Goal: Information Seeking & Learning: Learn about a topic

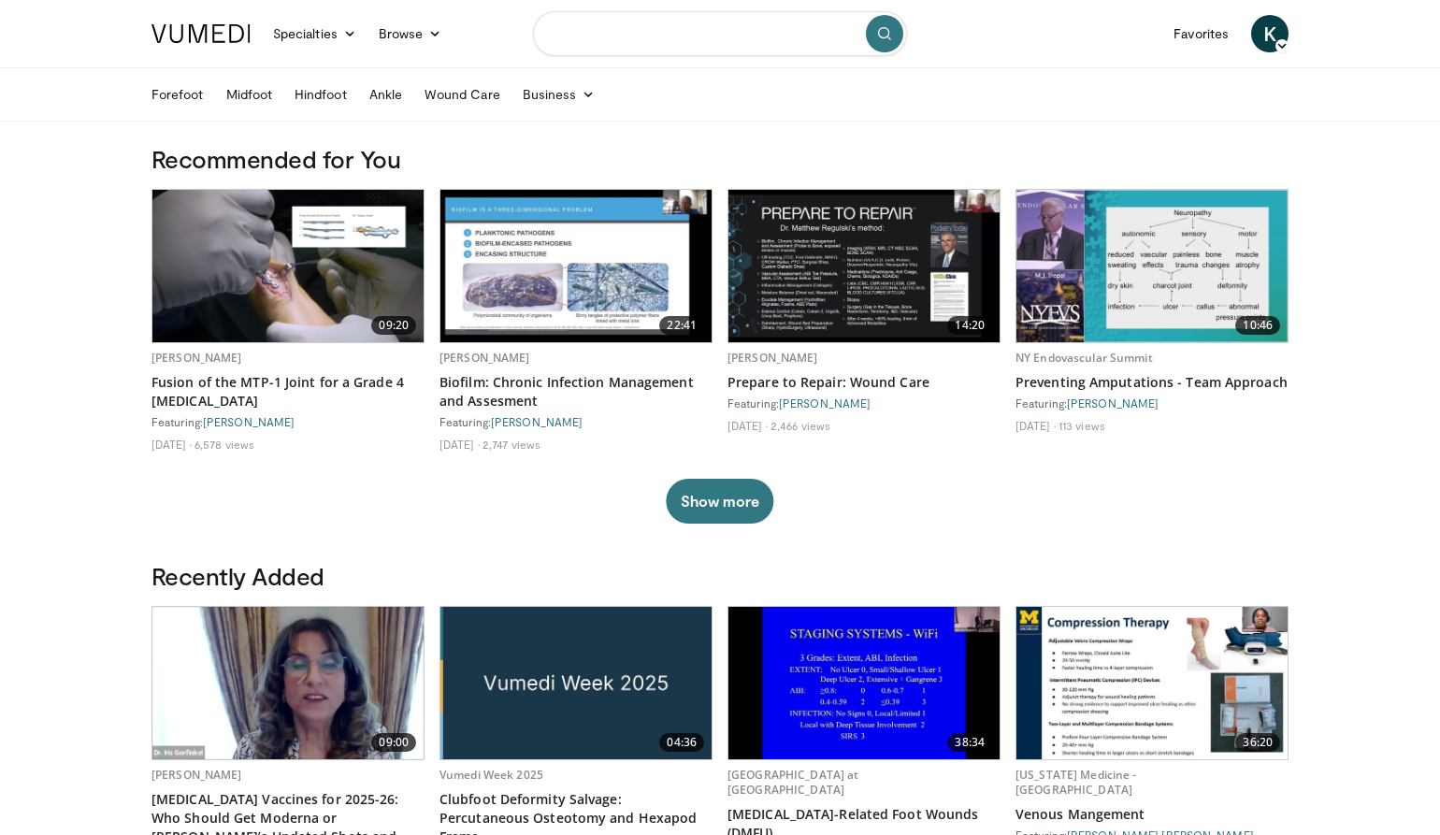
click at [583, 27] on input "Search topics, interventions" at bounding box center [720, 33] width 374 height 45
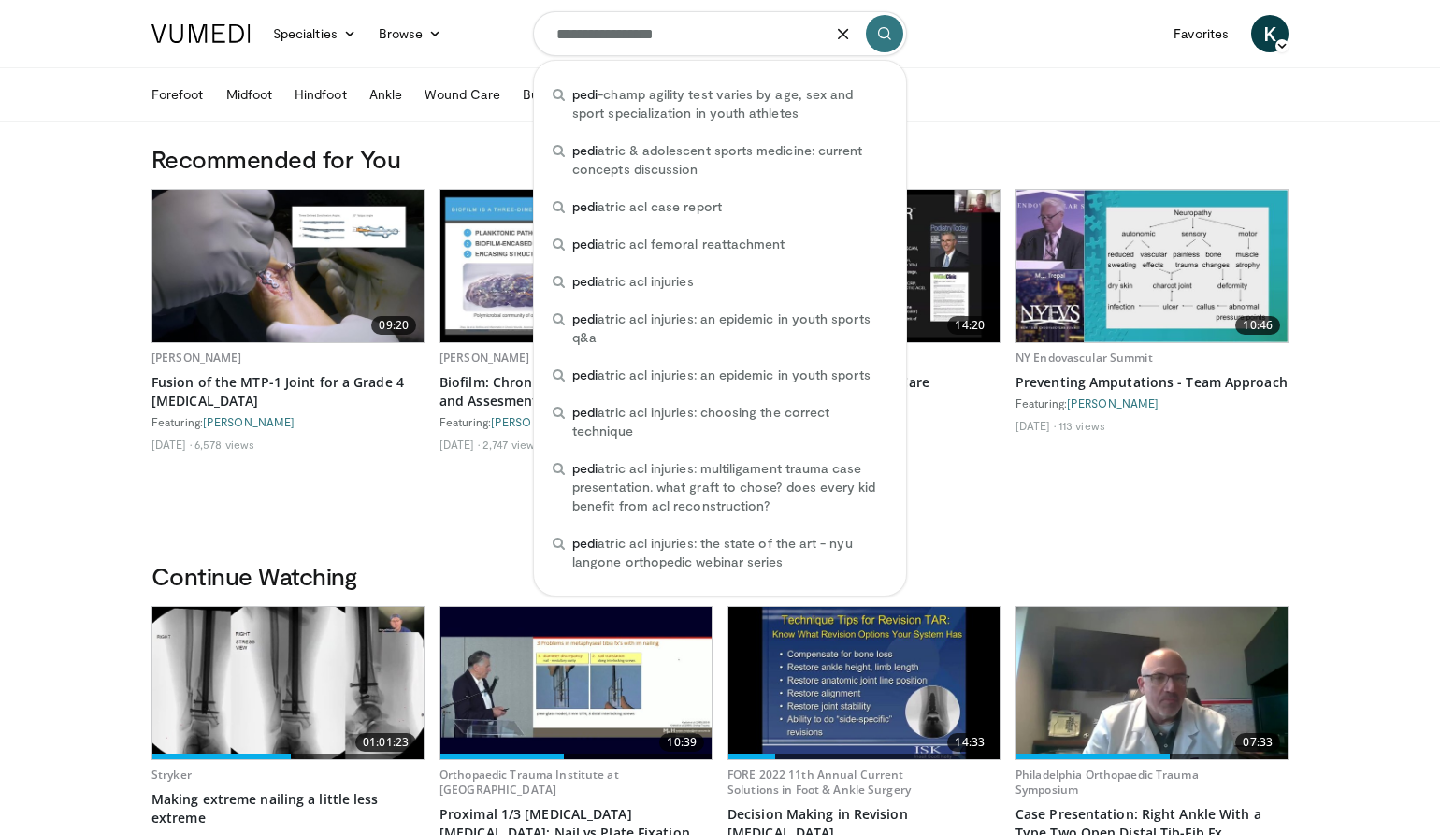
type input "**********"
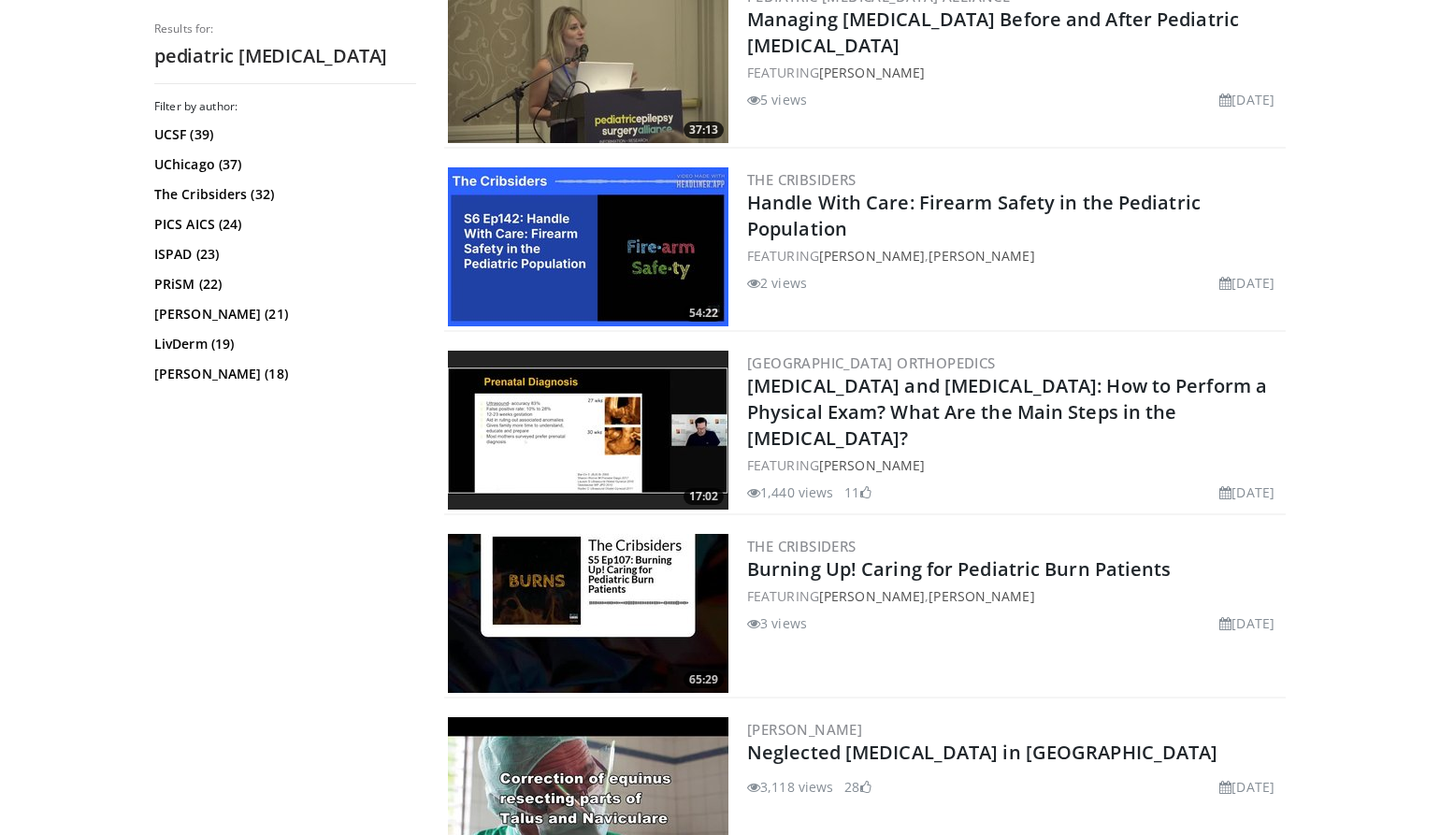
scroll to position [2991, 0]
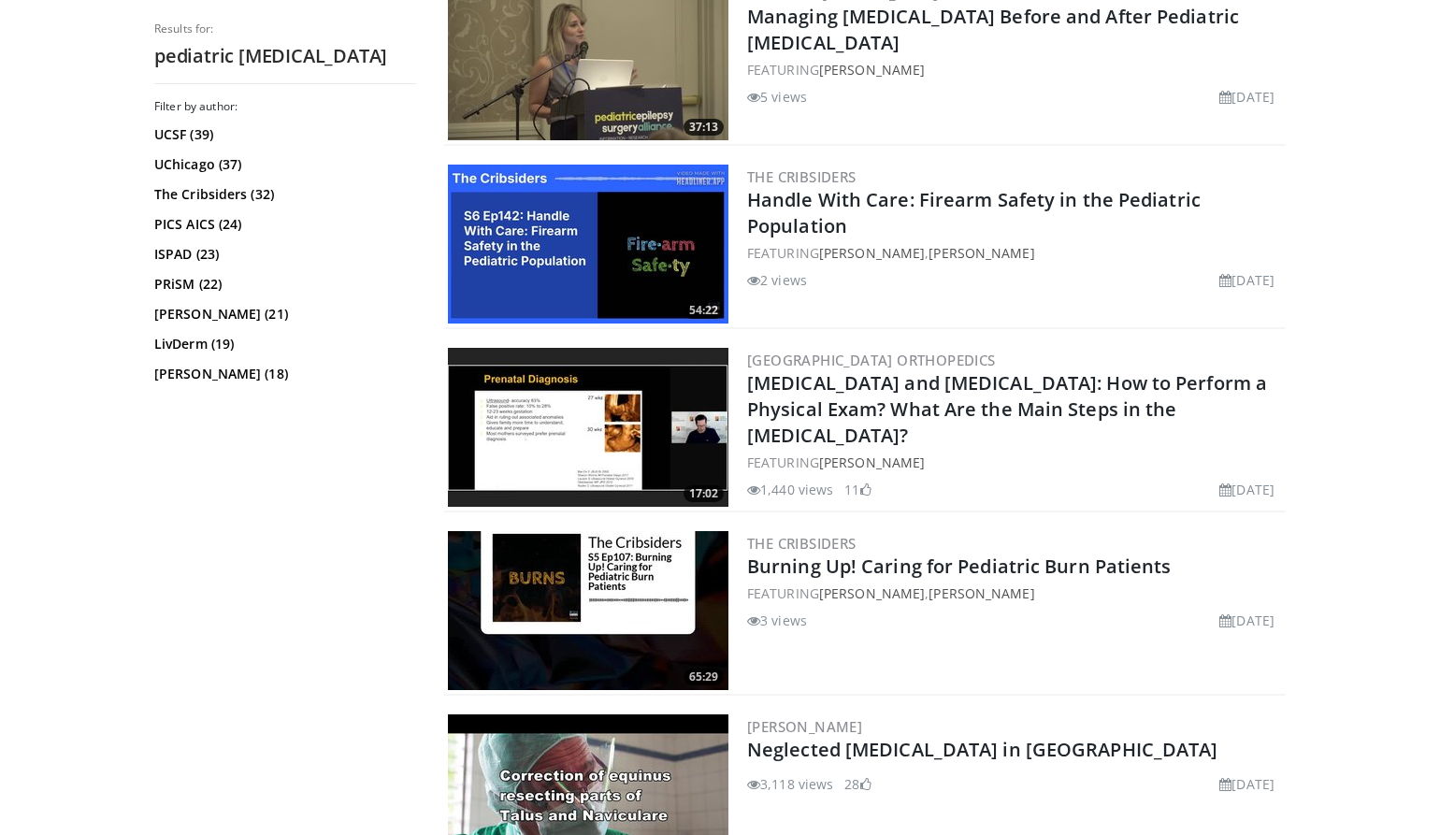
click at [640, 450] on img at bounding box center [588, 427] width 281 height 159
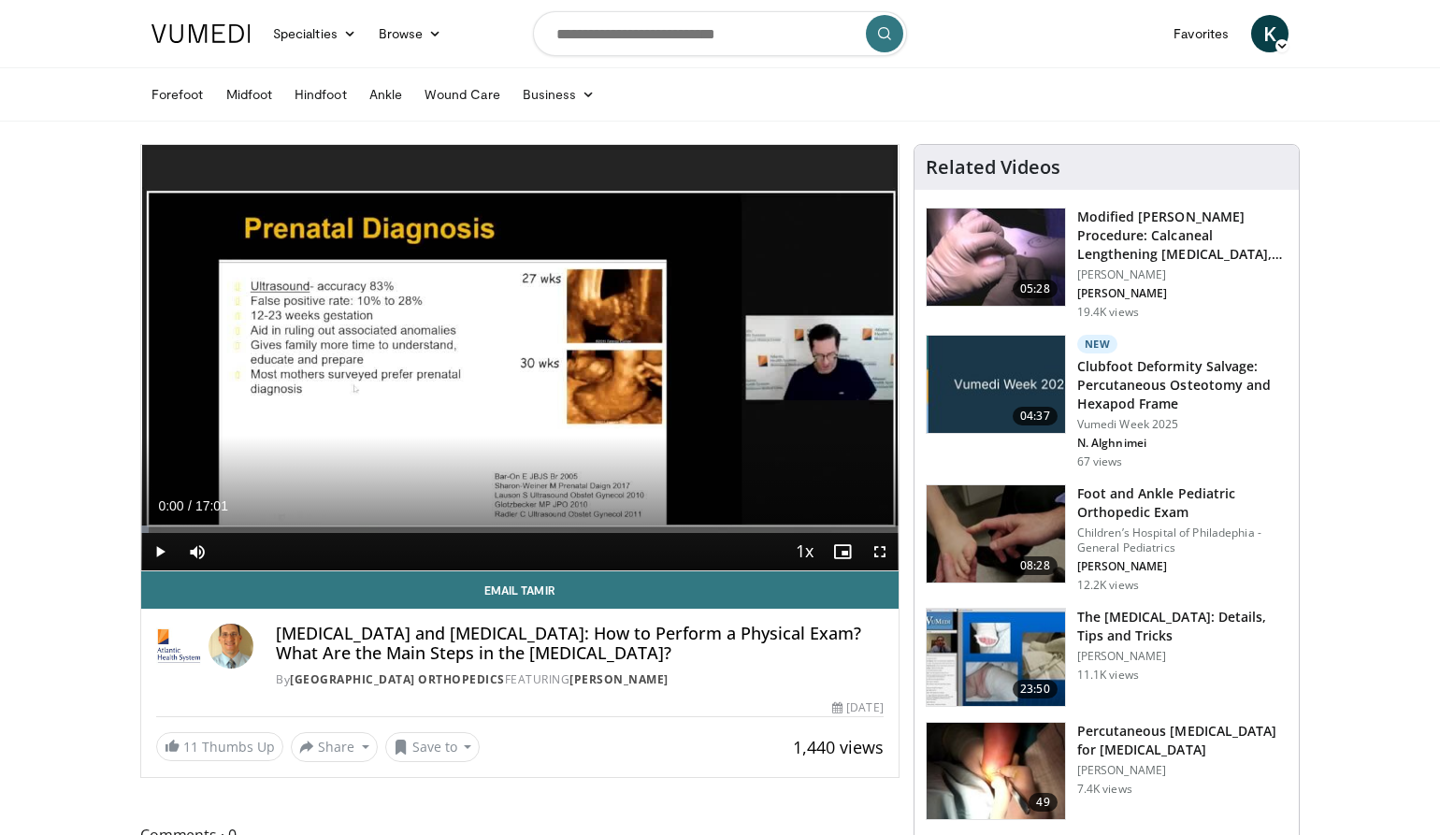
click at [157, 550] on span "Video Player" at bounding box center [159, 551] width 37 height 37
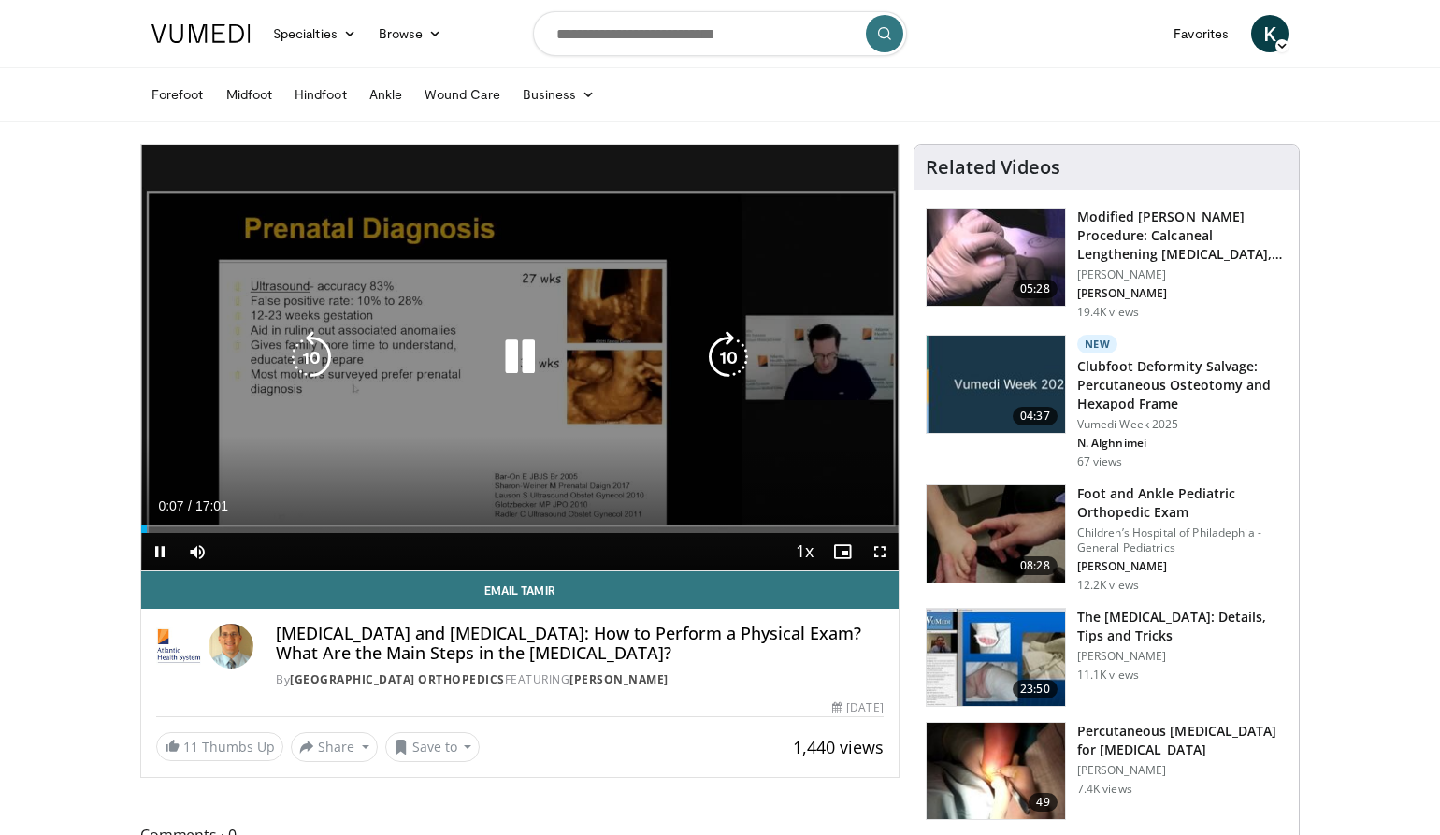
click at [525, 367] on icon "Video Player" at bounding box center [520, 357] width 52 height 52
click at [519, 342] on icon "Video Player" at bounding box center [520, 358] width 52 height 52
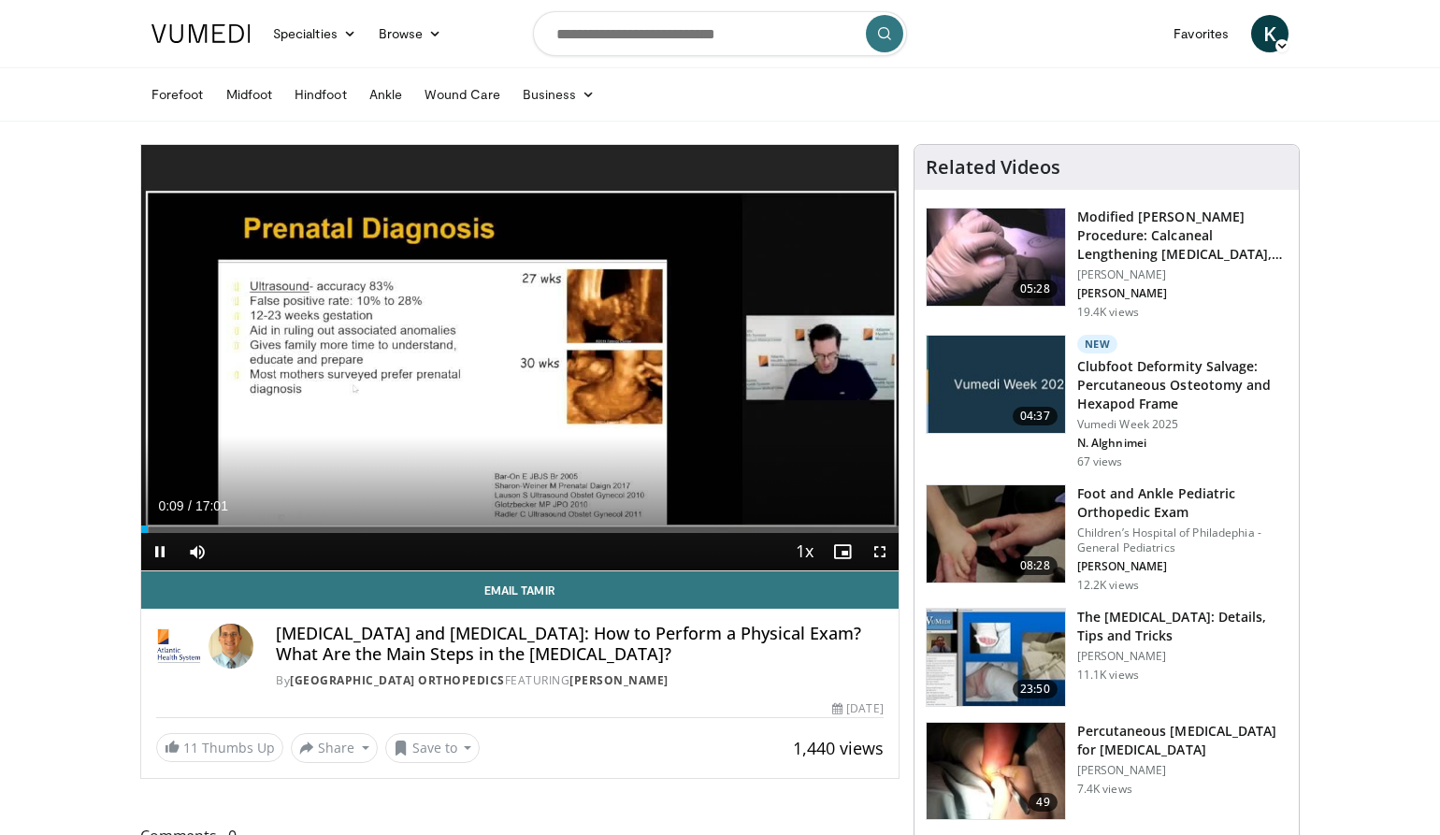
click at [880, 554] on span "Video Player" at bounding box center [879, 551] width 37 height 37
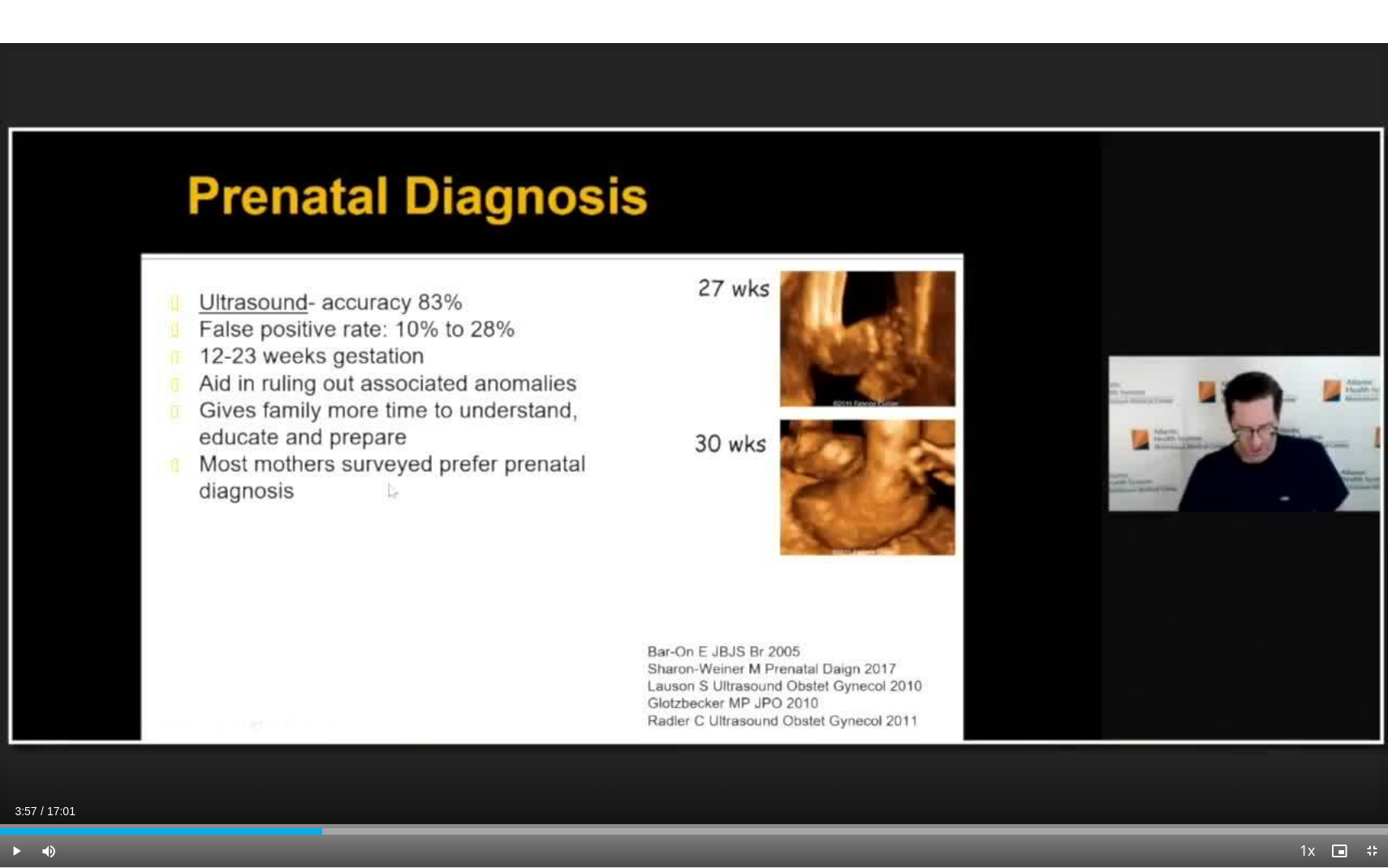
click at [1249, 724] on span "Video Player" at bounding box center [1372, 850] width 32 height 32
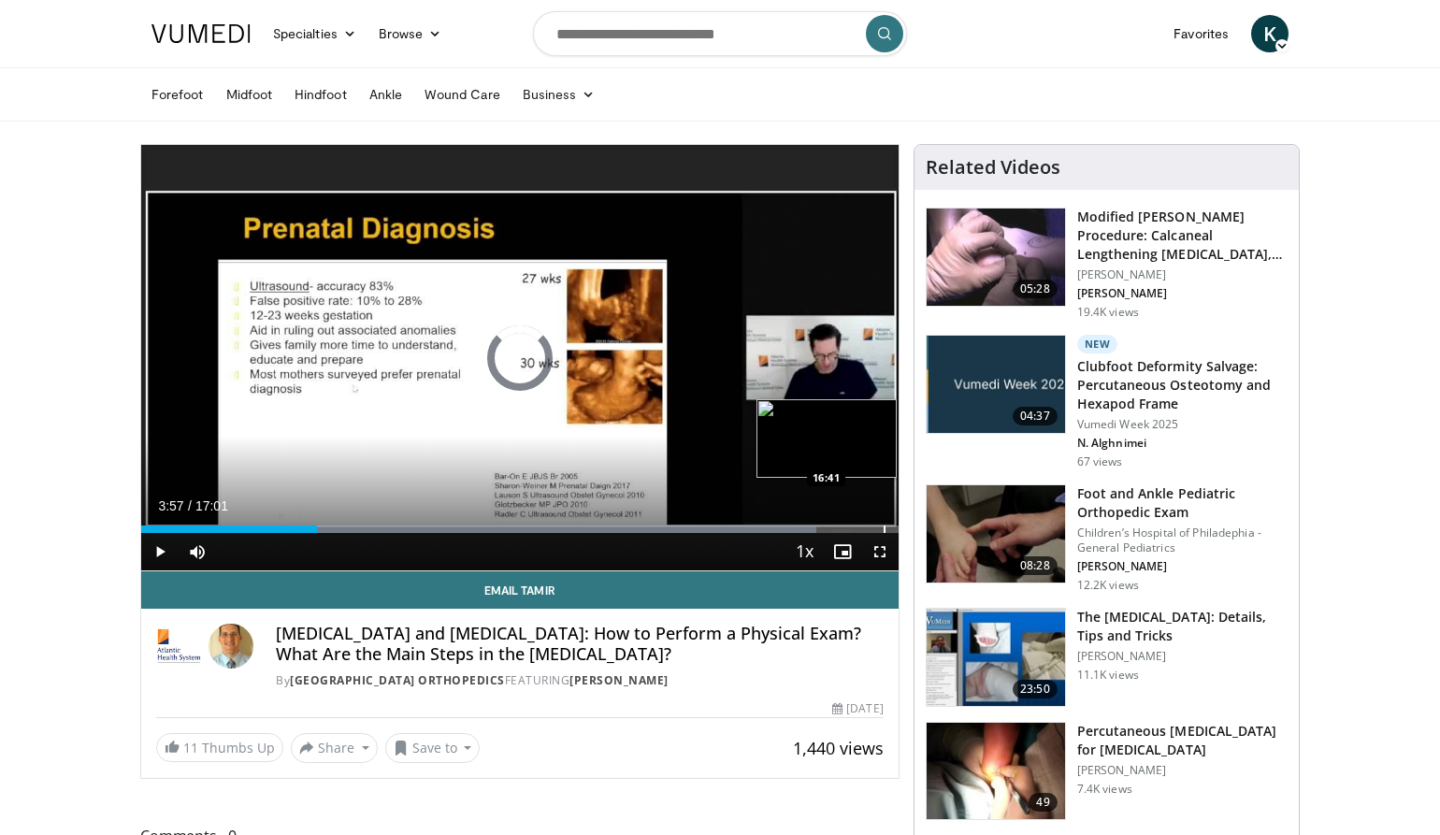
click at [884, 531] on div "Progress Bar" at bounding box center [885, 528] width 2 height 7
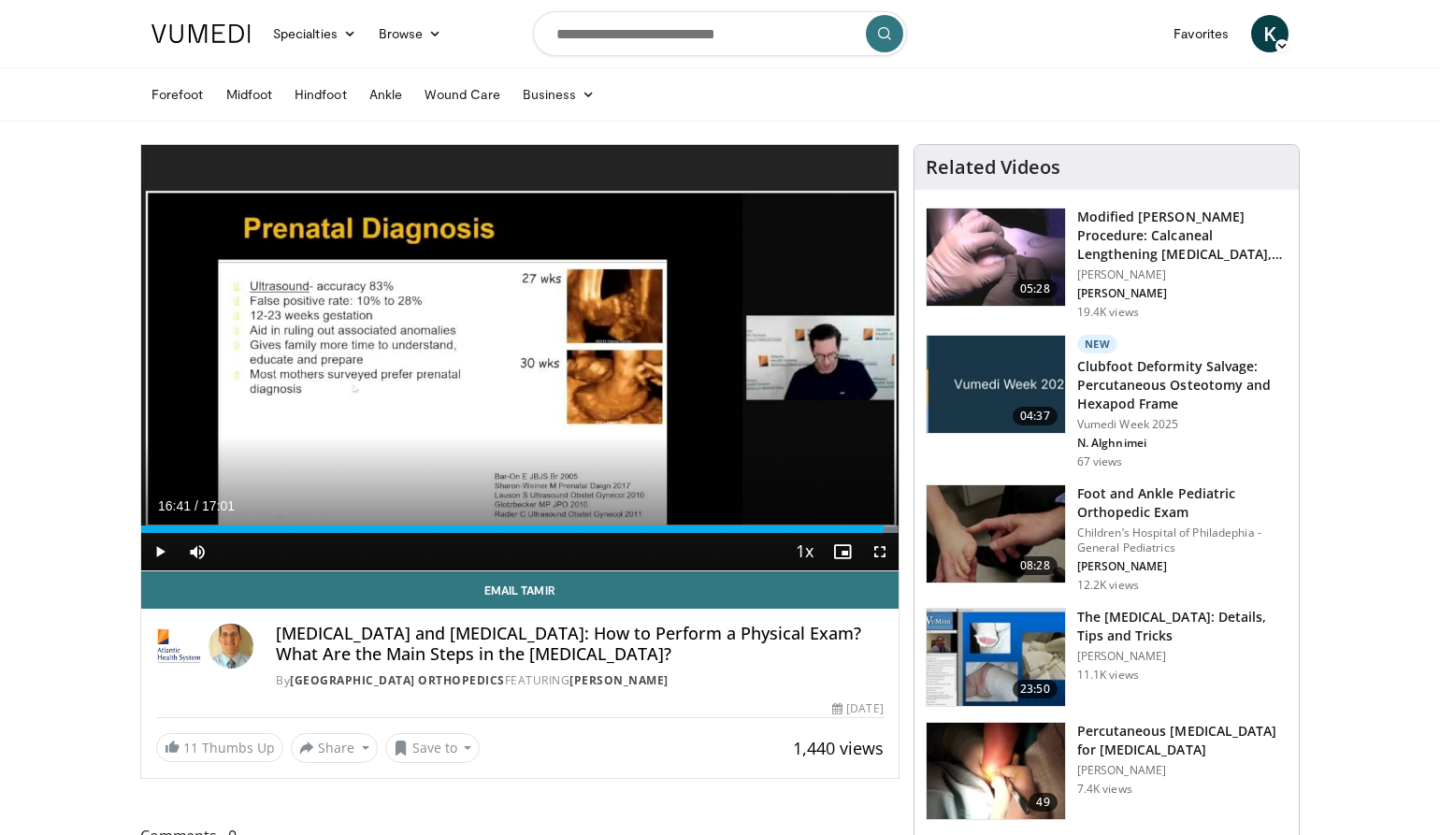
click at [881, 546] on span "Video Player" at bounding box center [879, 551] width 37 height 37
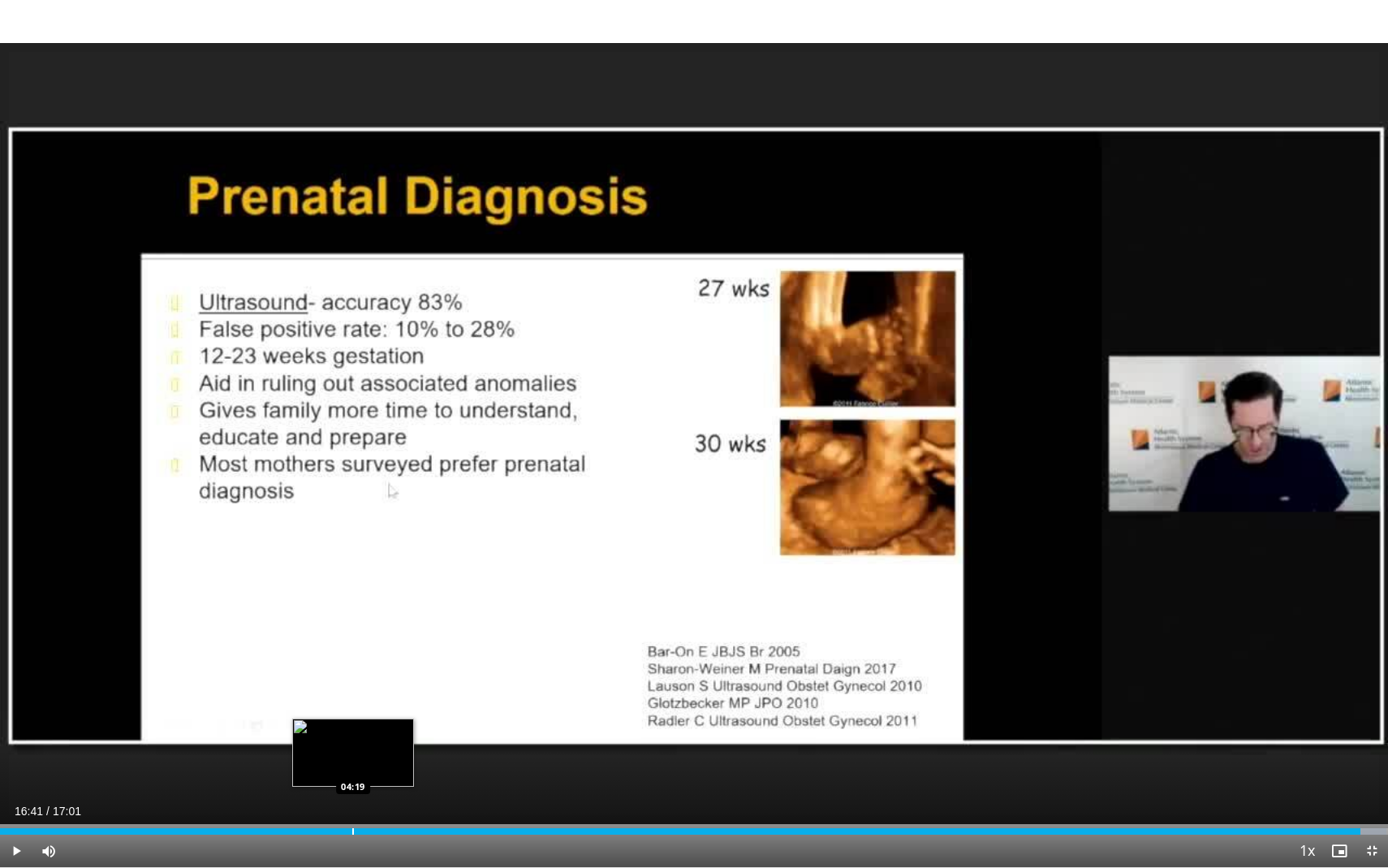
click at [353, 724] on div "Progress Bar" at bounding box center [353, 831] width 2 height 6
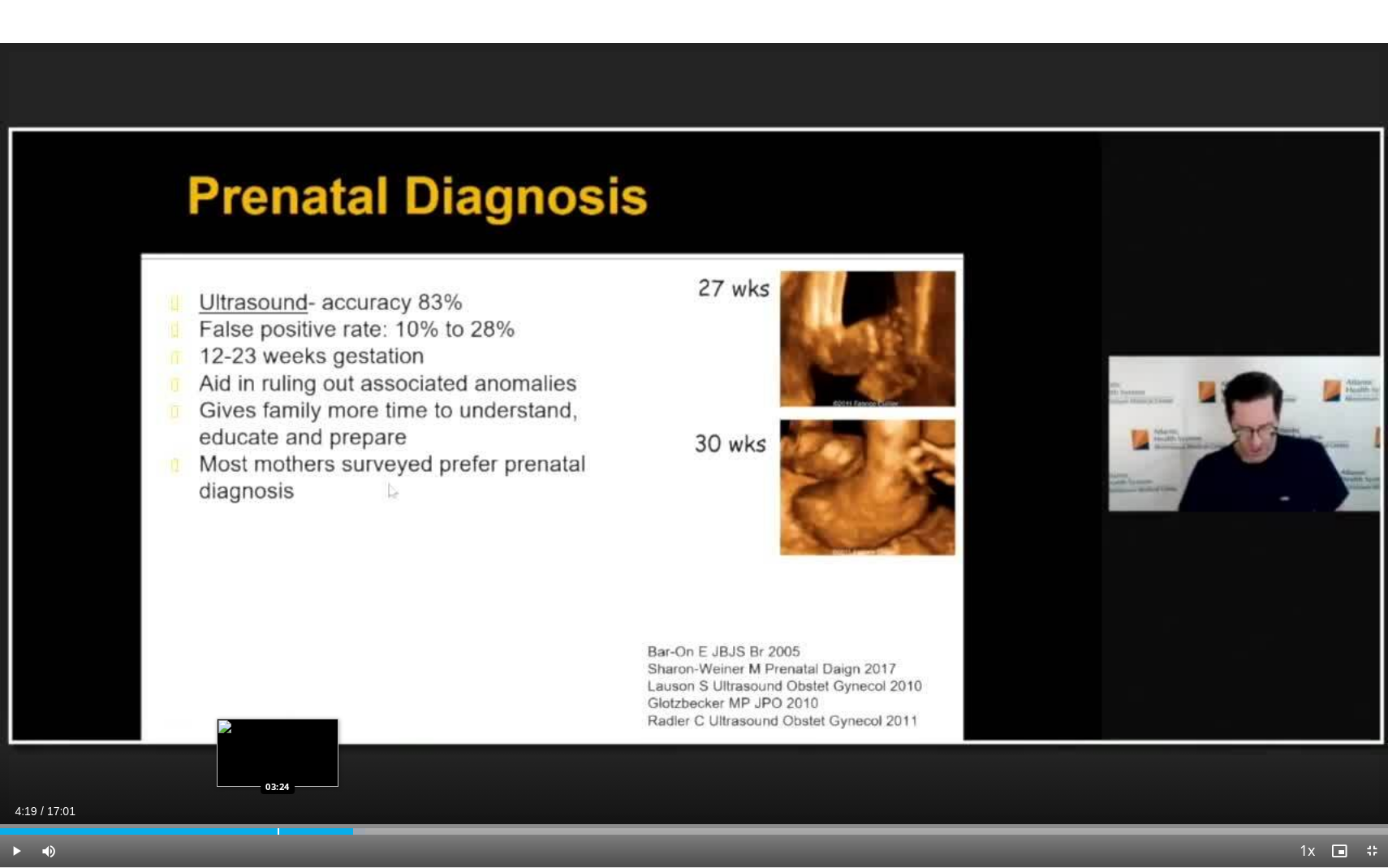
click at [278, 724] on div "Loaded : 26.33% 04:19 03:24" at bounding box center [694, 826] width 1388 height 16
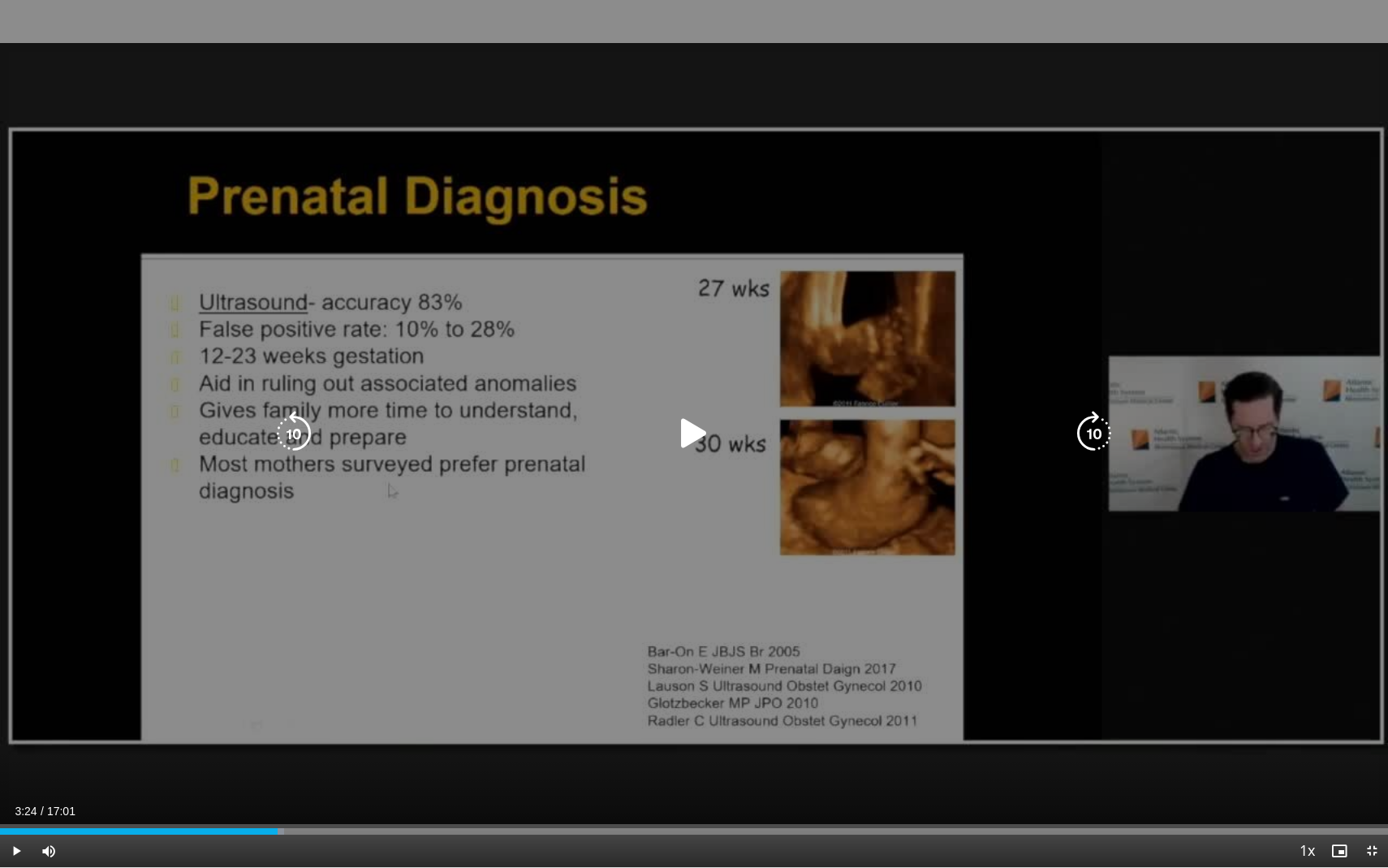
click at [694, 433] on icon "Video Player" at bounding box center [694, 433] width 45 height 45
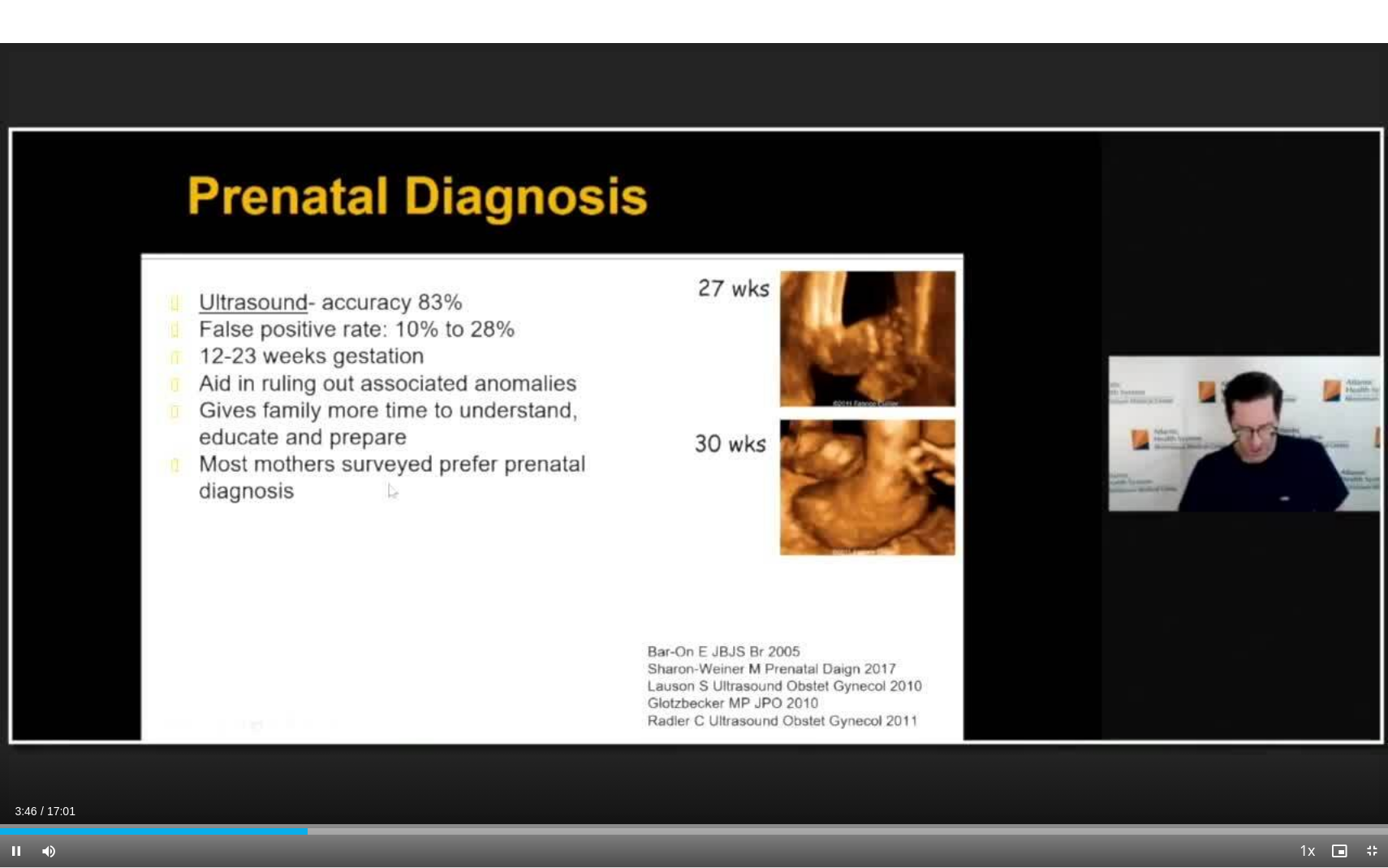
click at [1101, 399] on div "70 seconds Tap to unmute" at bounding box center [694, 433] width 1388 height 867
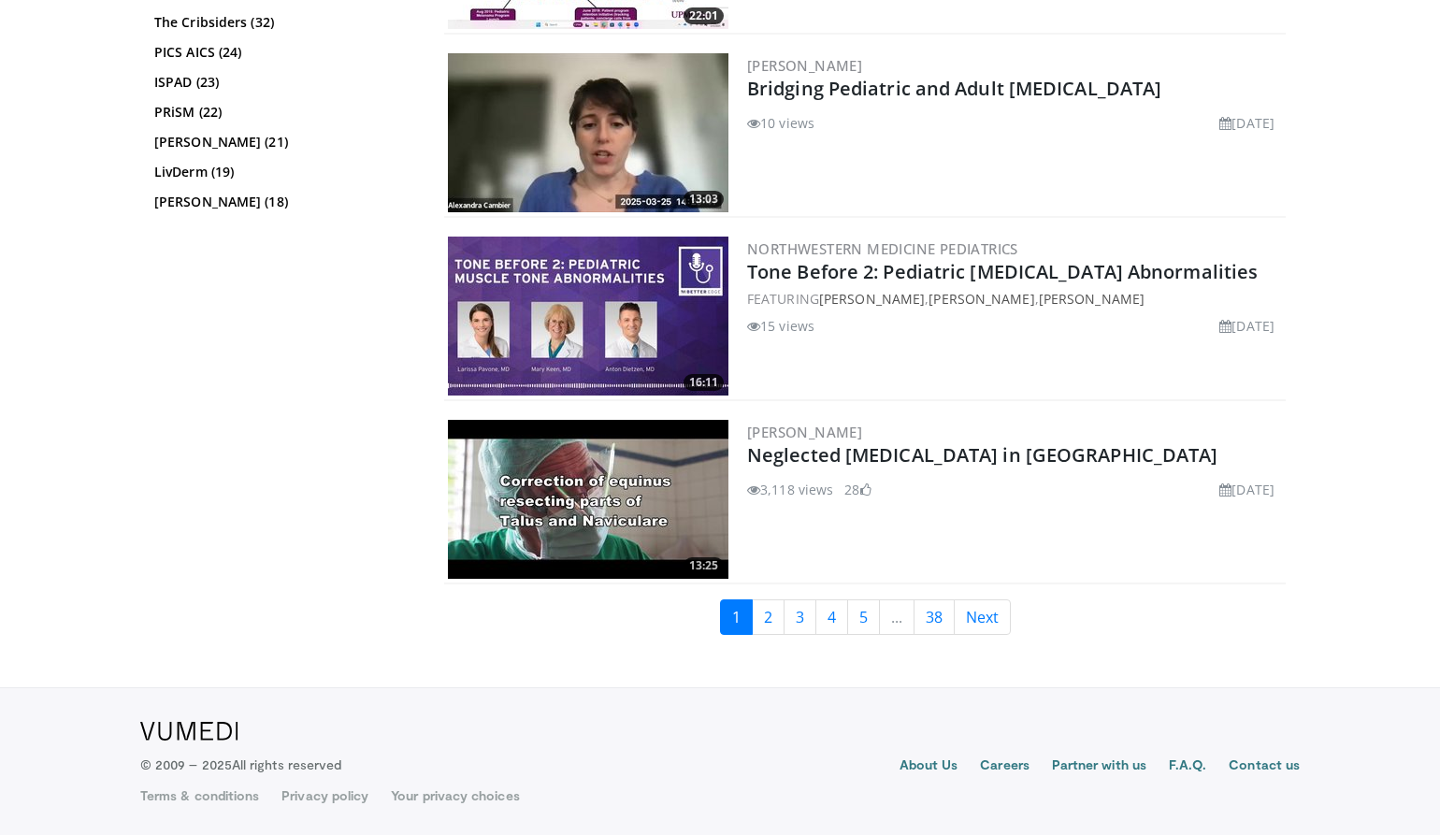
scroll to position [4202, 0]
click at [770, 628] on link "2" at bounding box center [768, 617] width 33 height 36
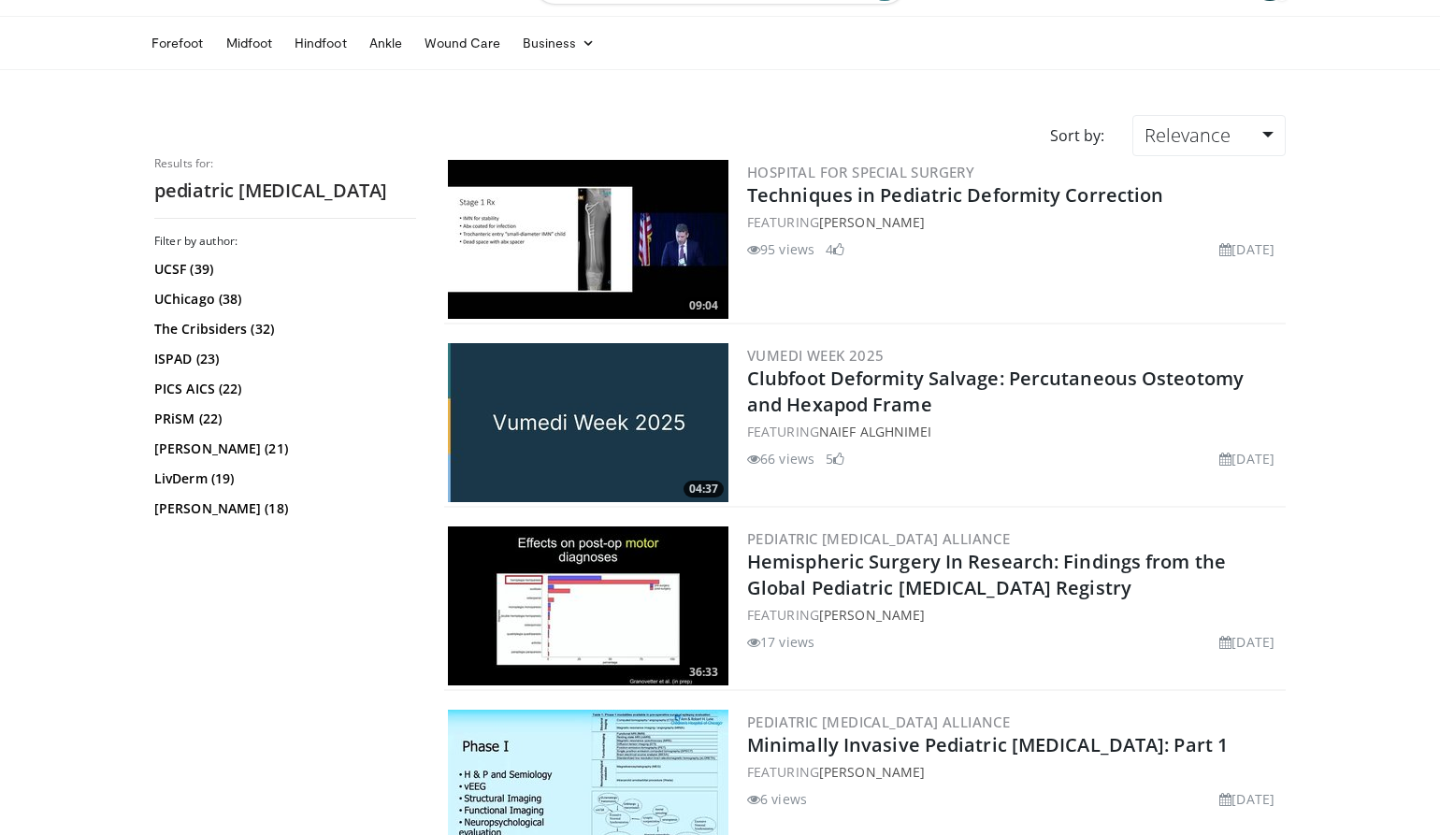
scroll to position [76, 0]
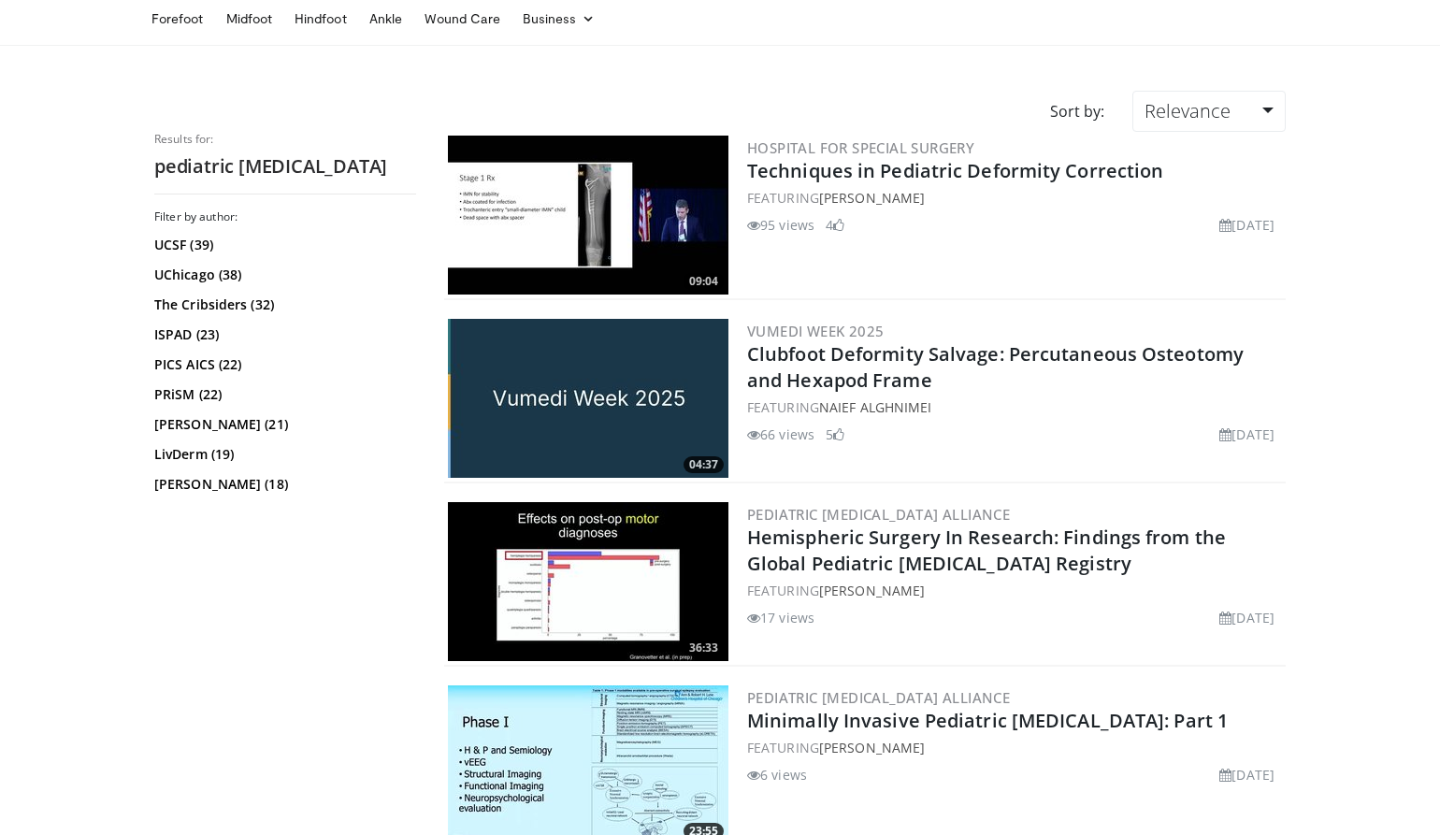
click at [626, 420] on img at bounding box center [588, 398] width 281 height 159
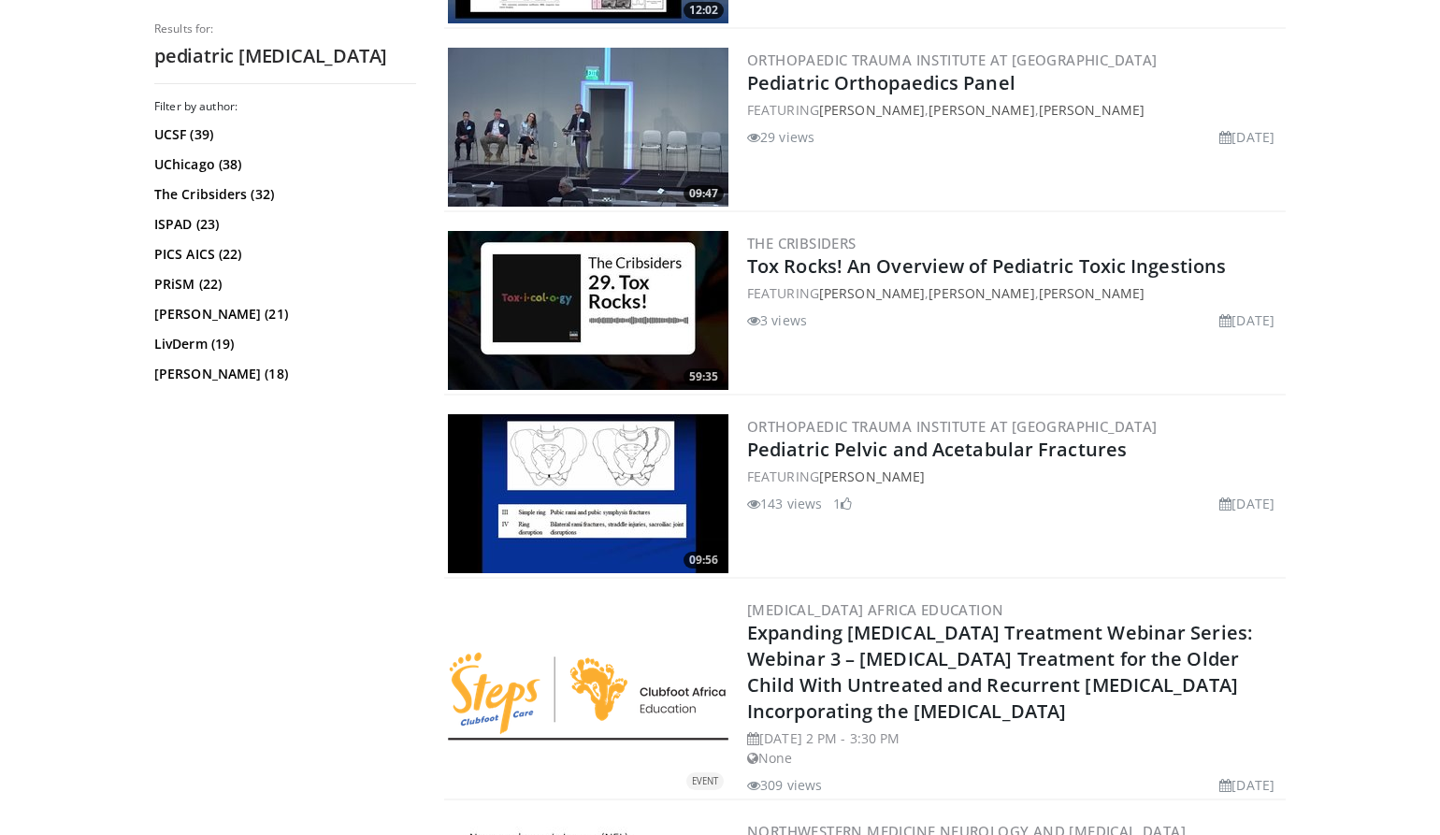
scroll to position [3195, 0]
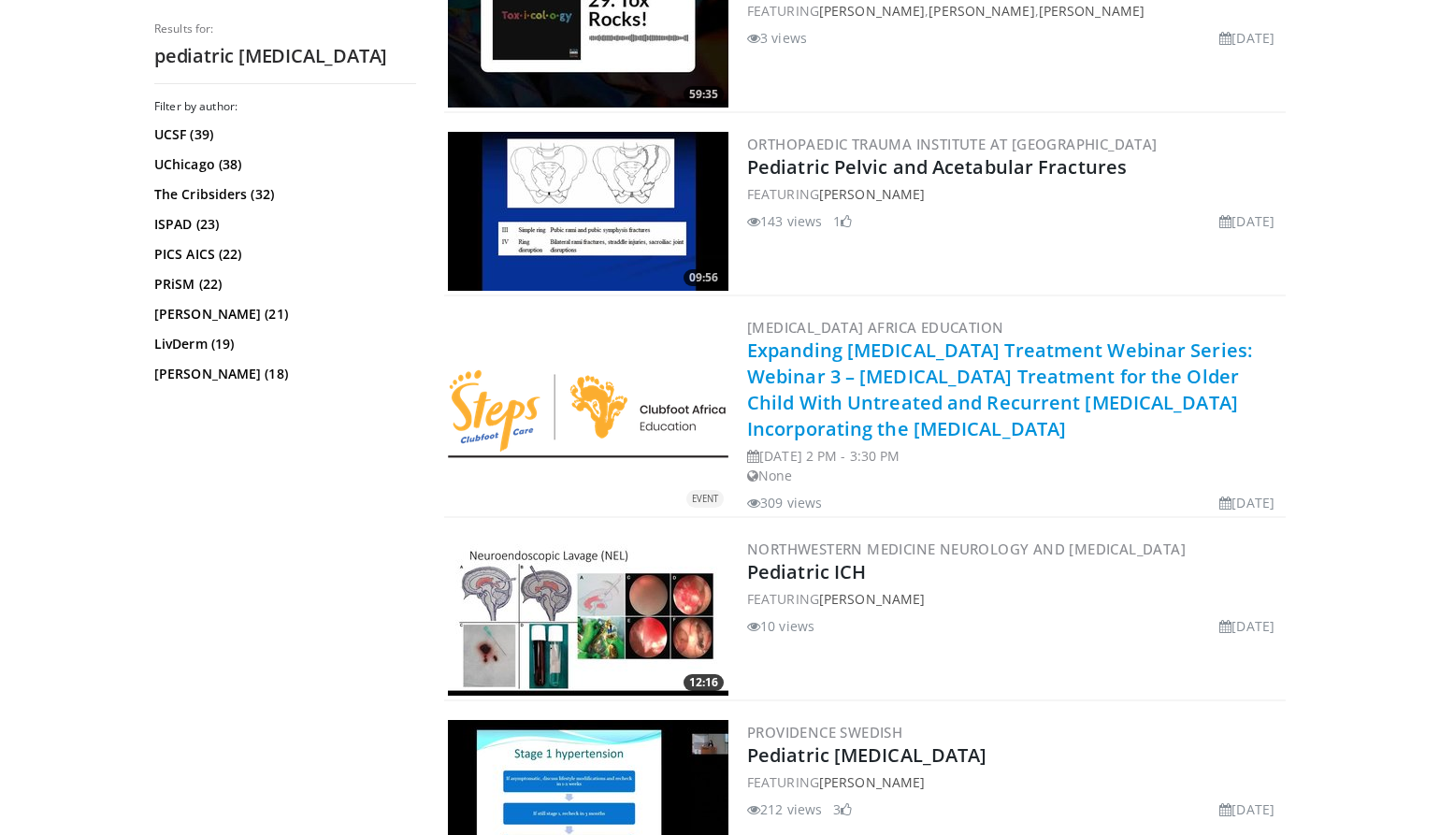
click at [1173, 397] on link "Expanding Clubfoot Treatment Webinar Series: Webinar 3 – Clubfoot Treatment for…" at bounding box center [999, 390] width 505 height 104
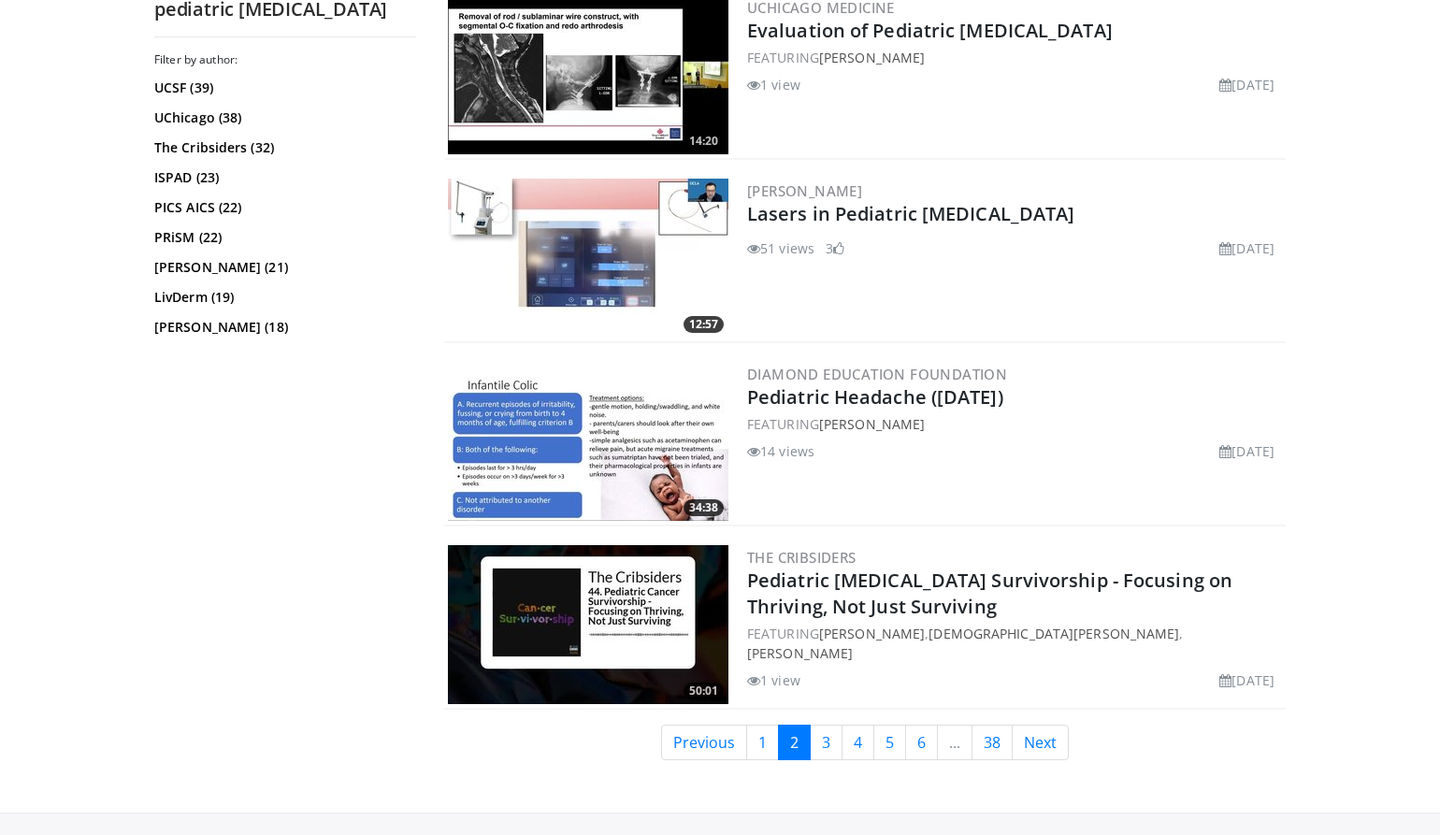
scroll to position [4105, 0]
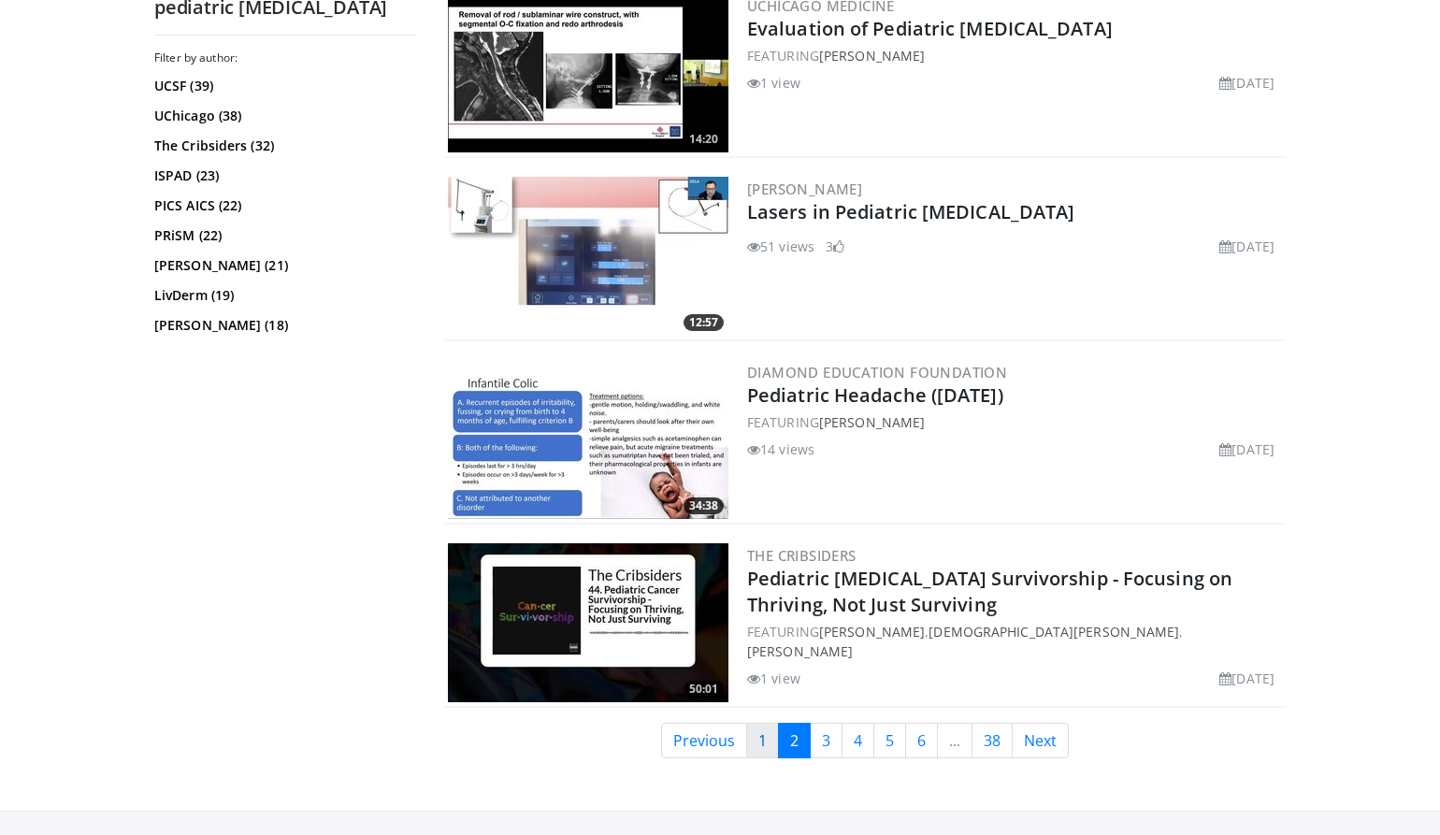
click at [755, 723] on link "1" at bounding box center [762, 741] width 33 height 36
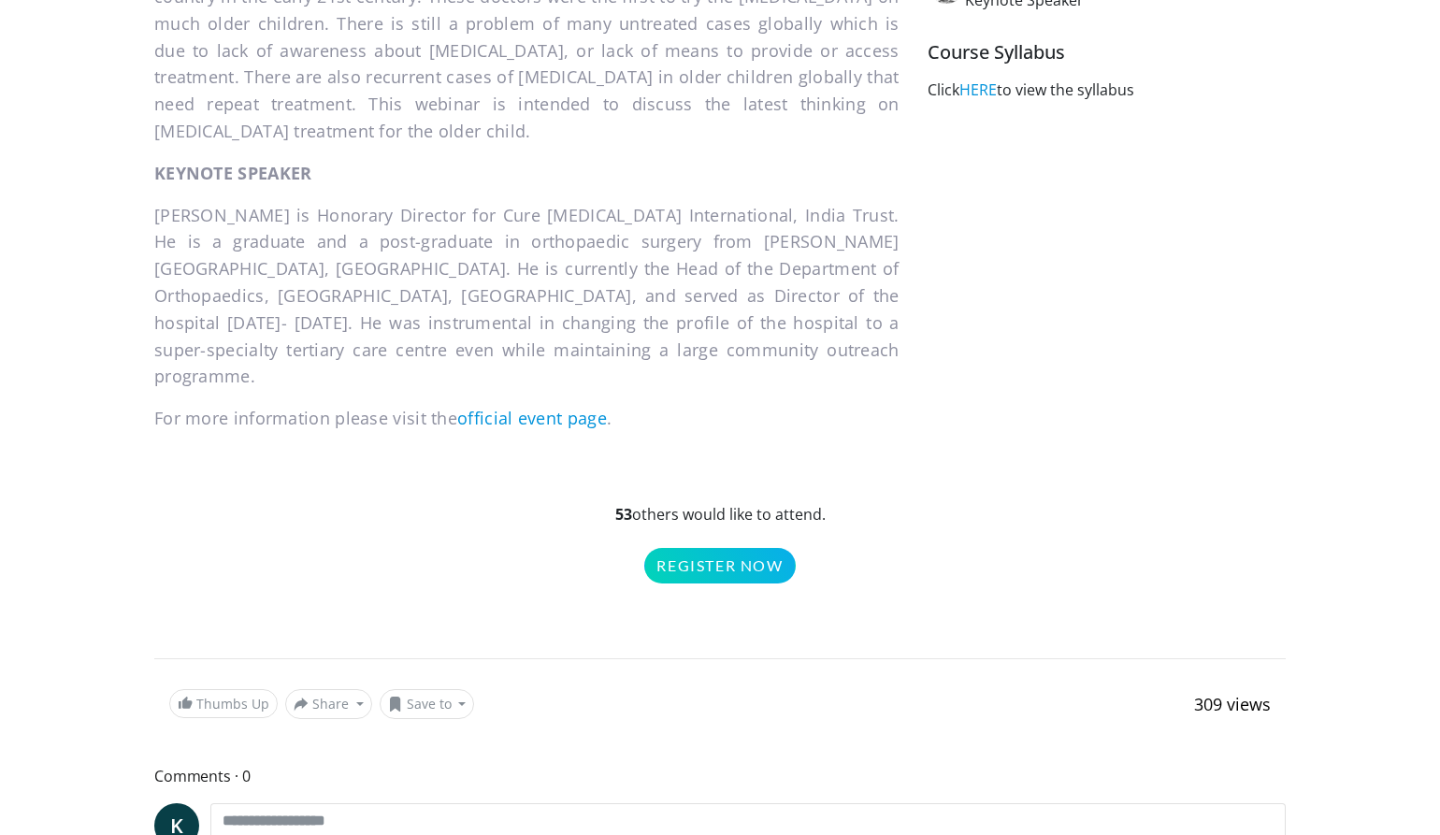
scroll to position [722, 0]
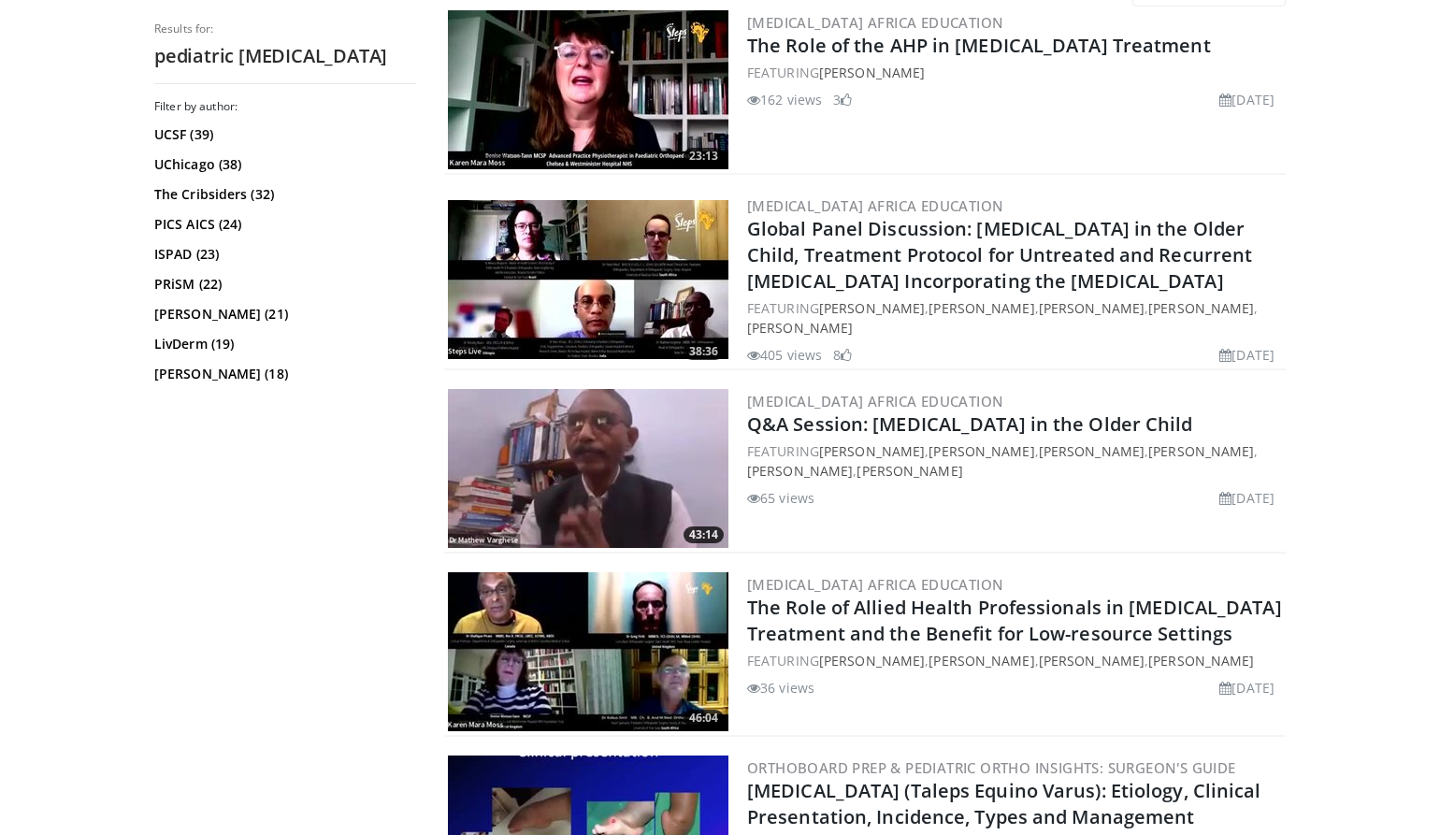
scroll to position [203, 0]
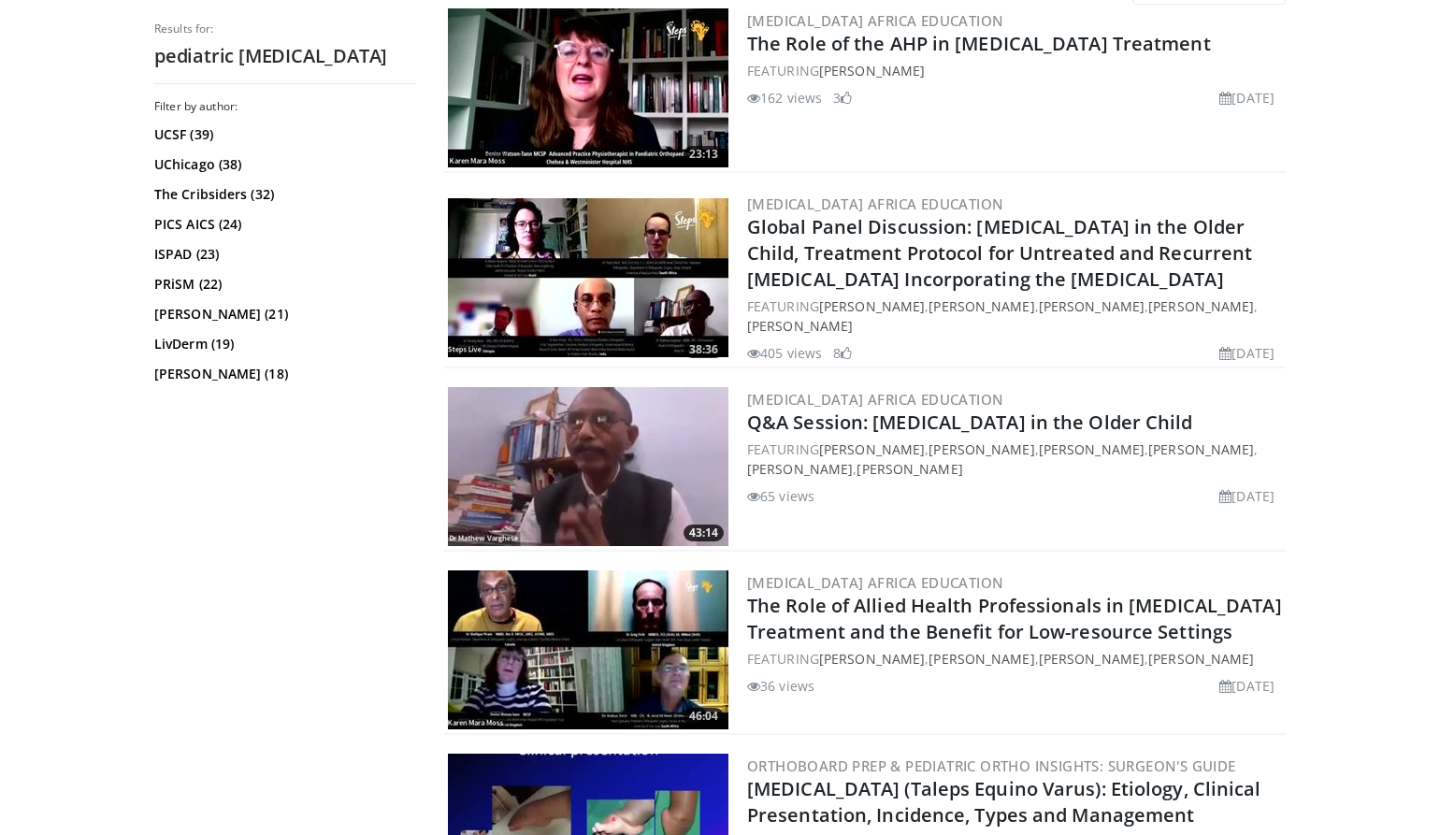
click at [586, 242] on img at bounding box center [588, 277] width 281 height 159
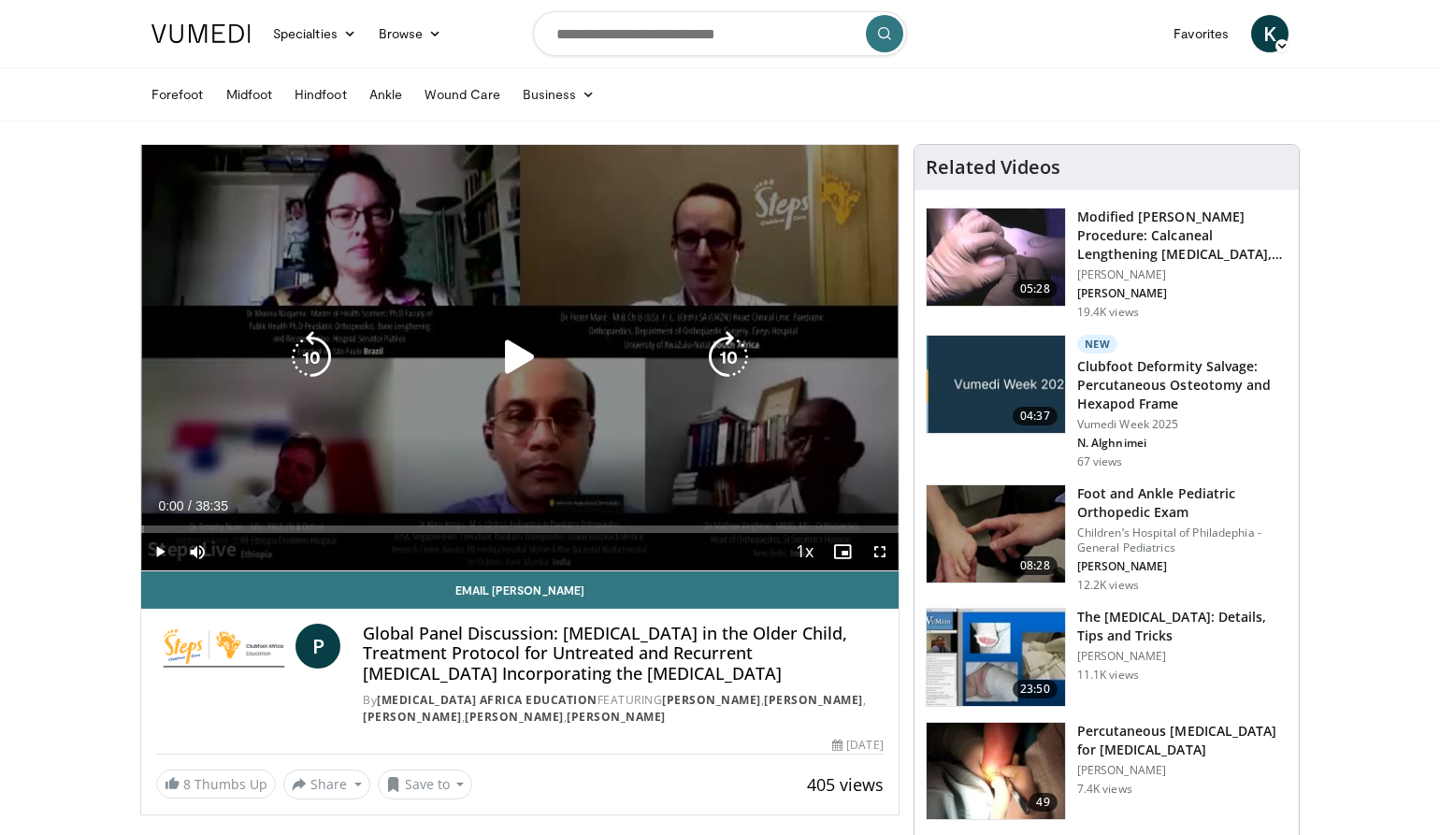
click at [511, 355] on icon "Video Player" at bounding box center [520, 357] width 52 height 52
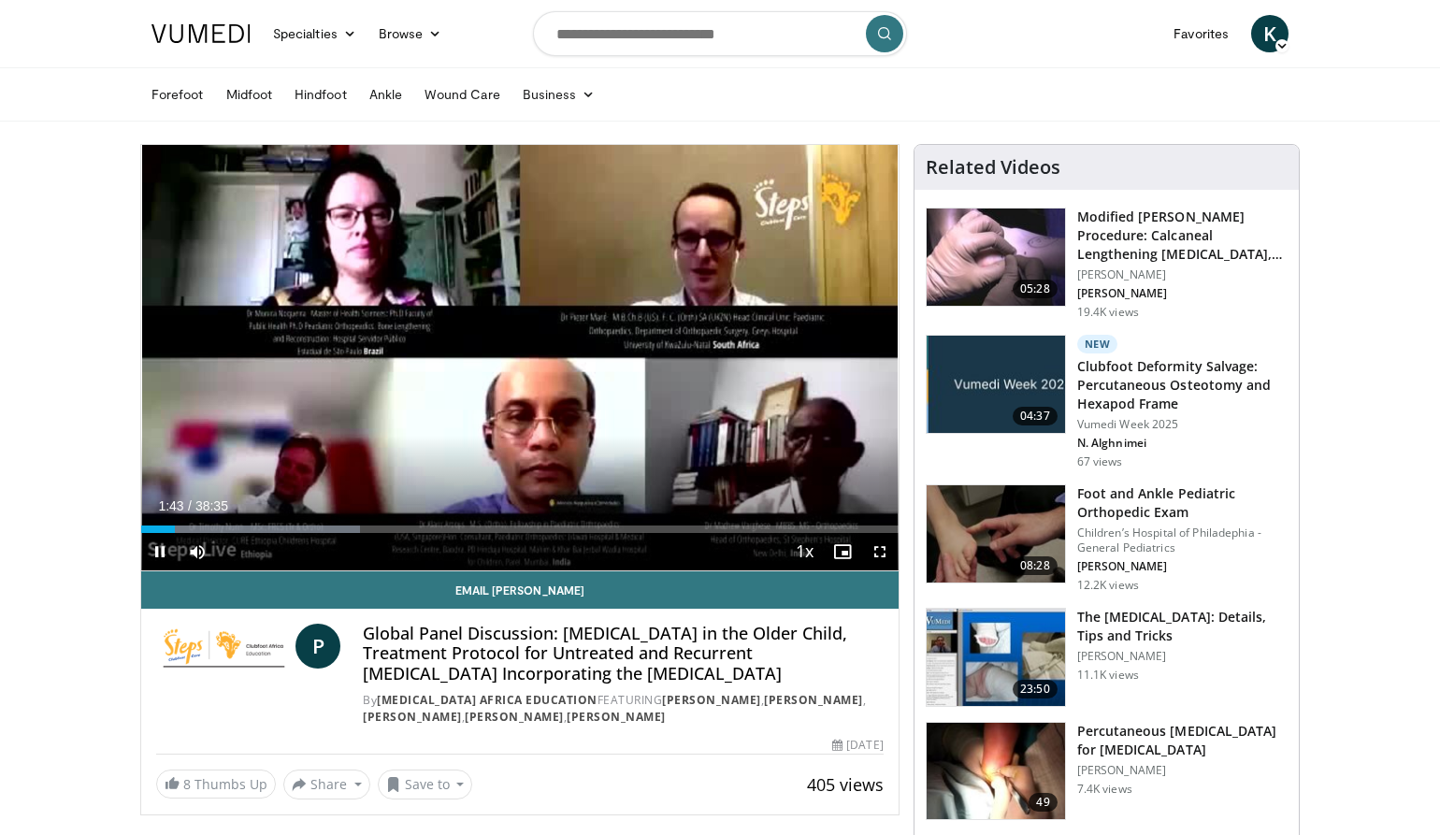
click at [884, 557] on span "Video Player" at bounding box center [879, 551] width 37 height 37
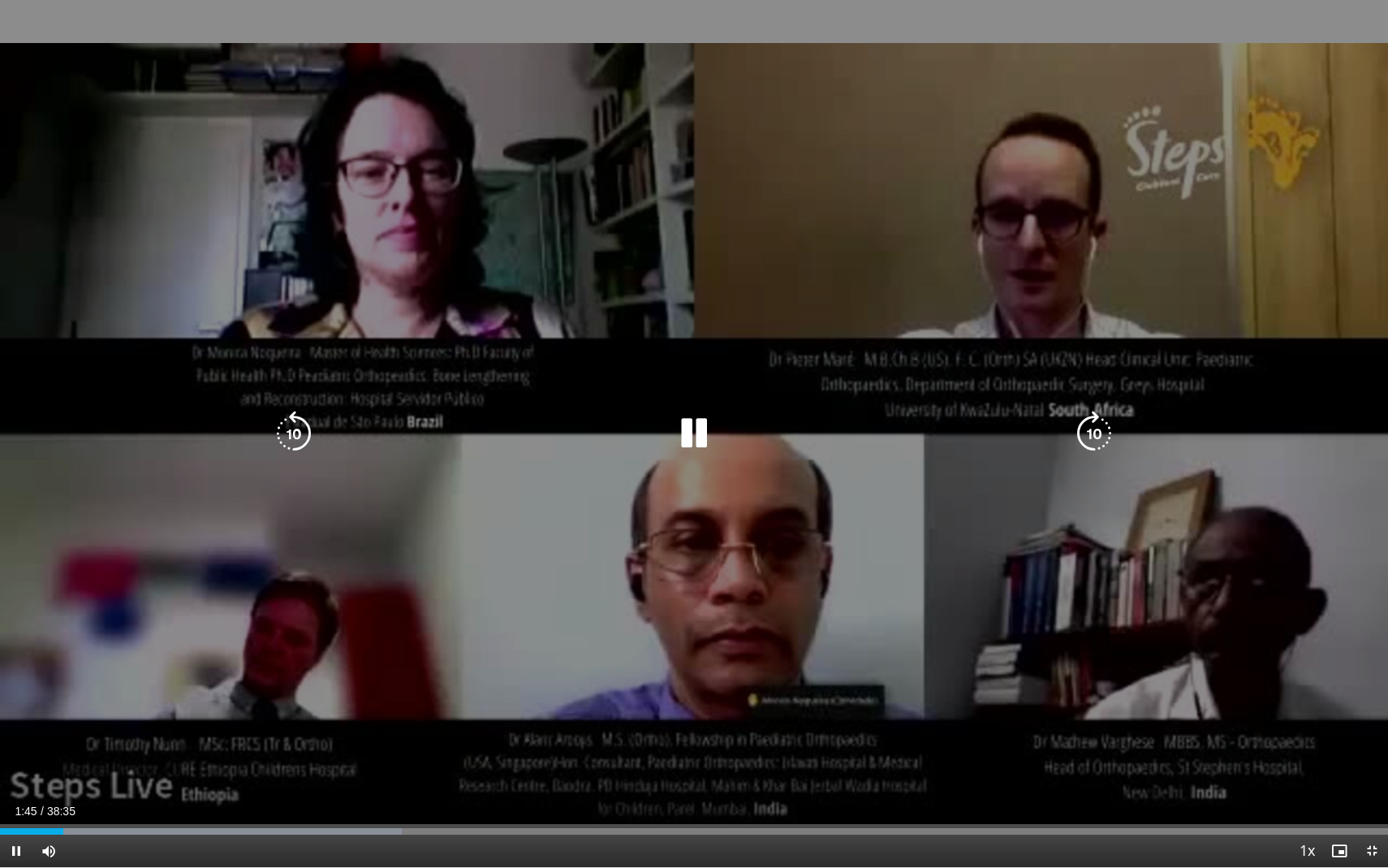
click at [781, 575] on div "30 seconds Tap to unmute" at bounding box center [694, 433] width 1388 height 867
